Goal: Task Accomplishment & Management: Manage account settings

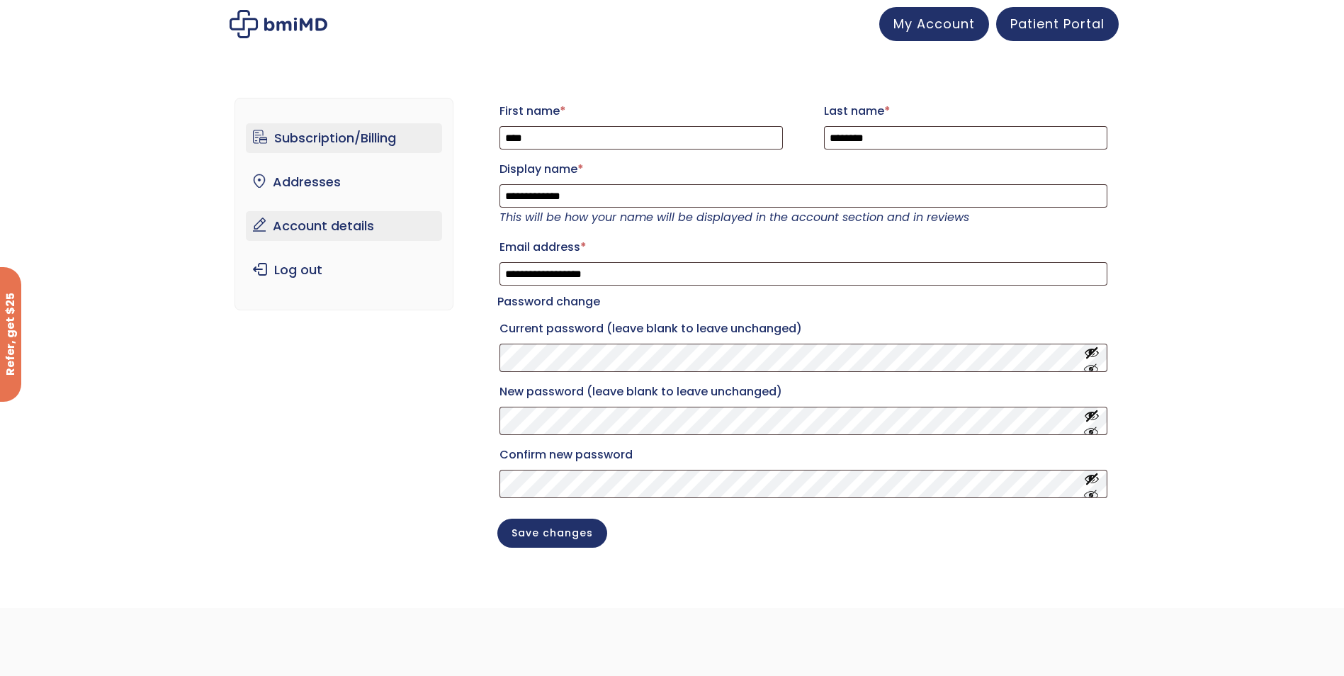
click at [354, 130] on link "Subscription/Billing" at bounding box center [344, 138] width 196 height 30
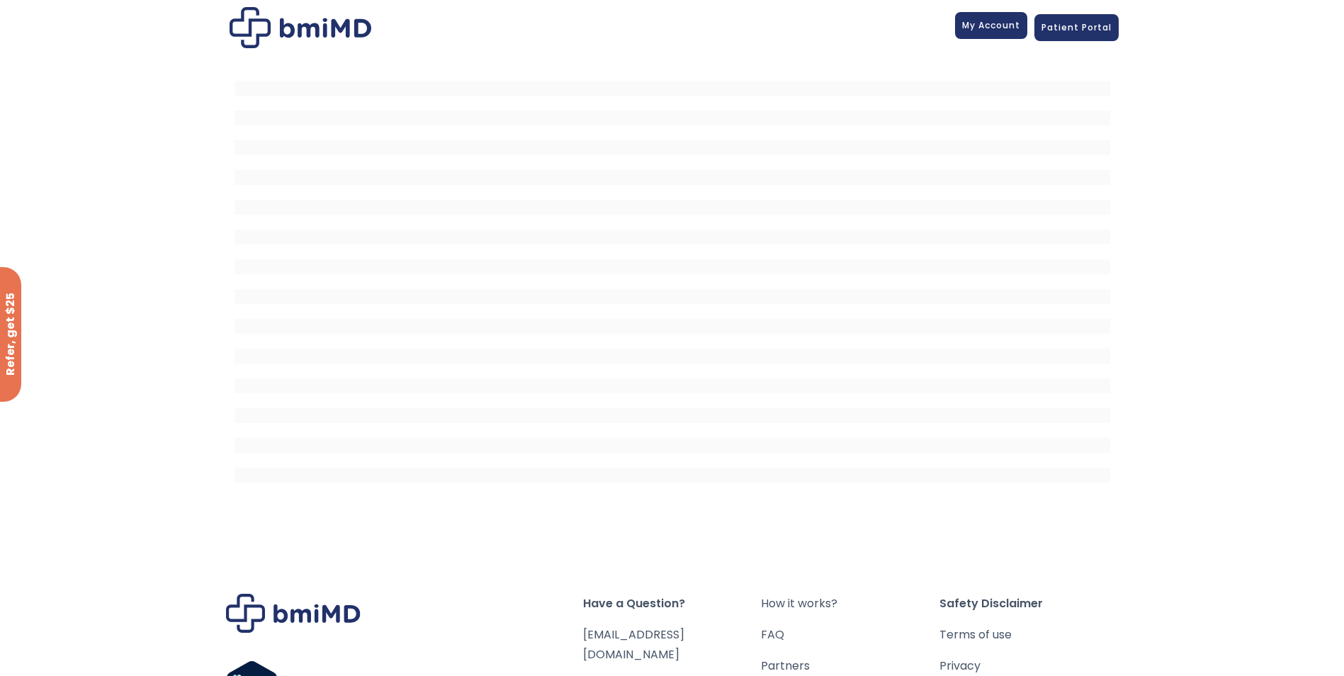
click at [989, 21] on span "My Account" at bounding box center [991, 25] width 58 height 12
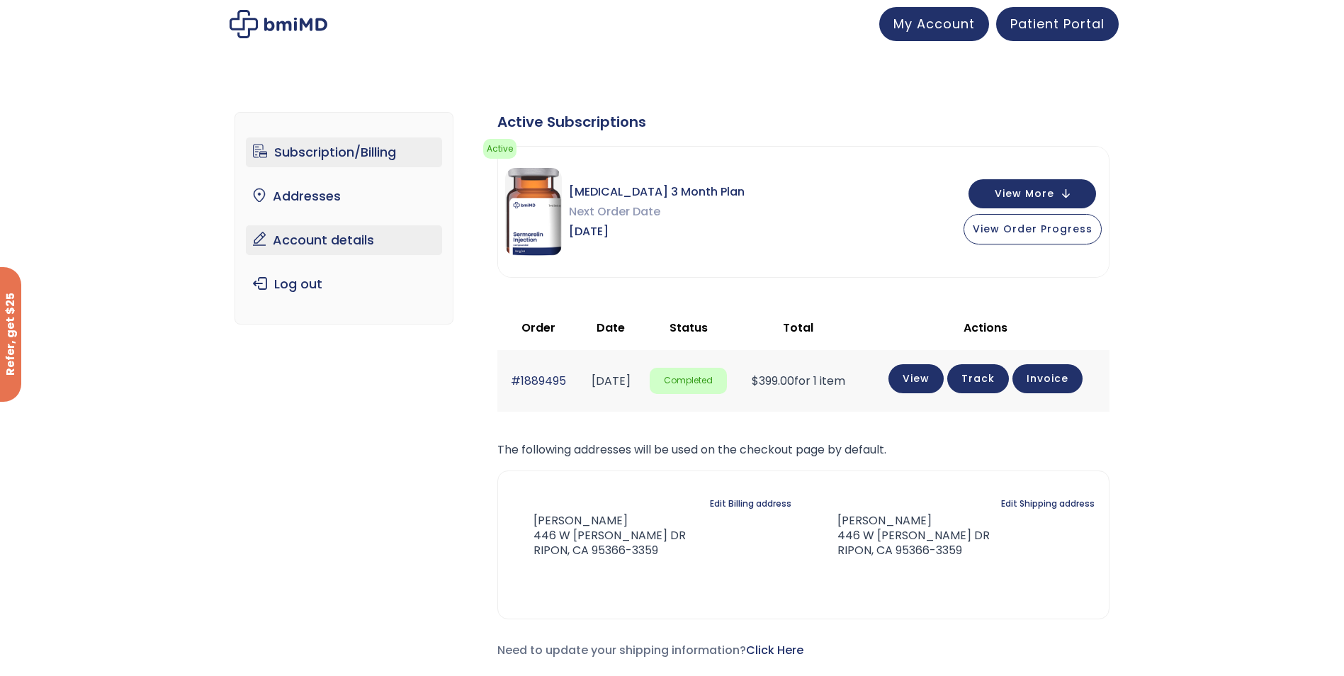
click at [349, 240] on link "Account details" at bounding box center [344, 240] width 196 height 30
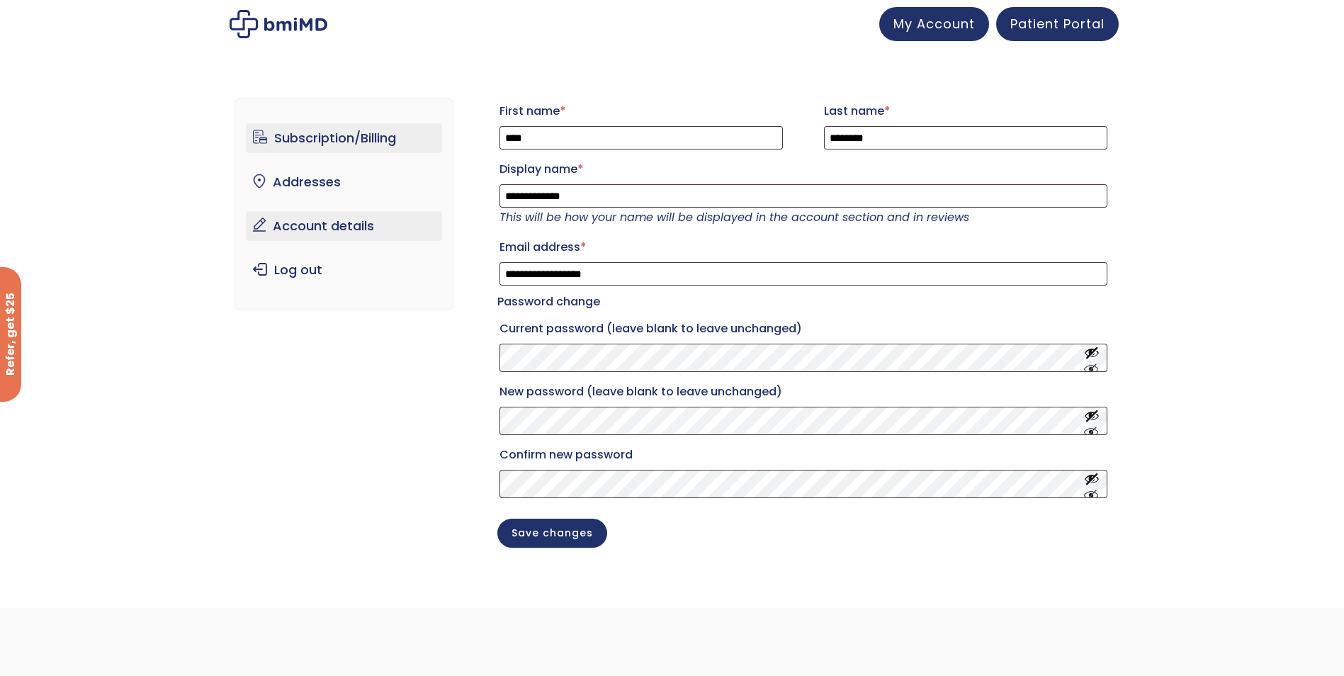
click at [346, 136] on link "Subscription/Billing" at bounding box center [344, 138] width 196 height 30
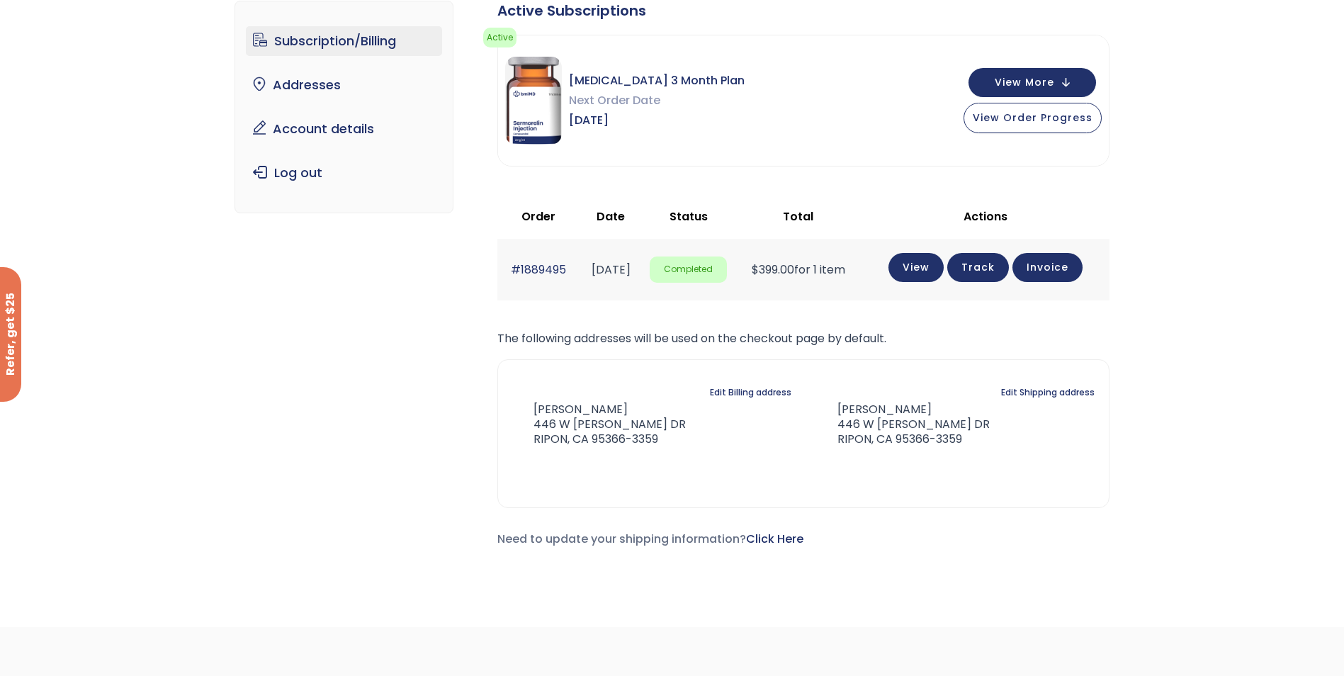
scroll to position [71, 0]
